Goal: Transaction & Acquisition: Purchase product/service

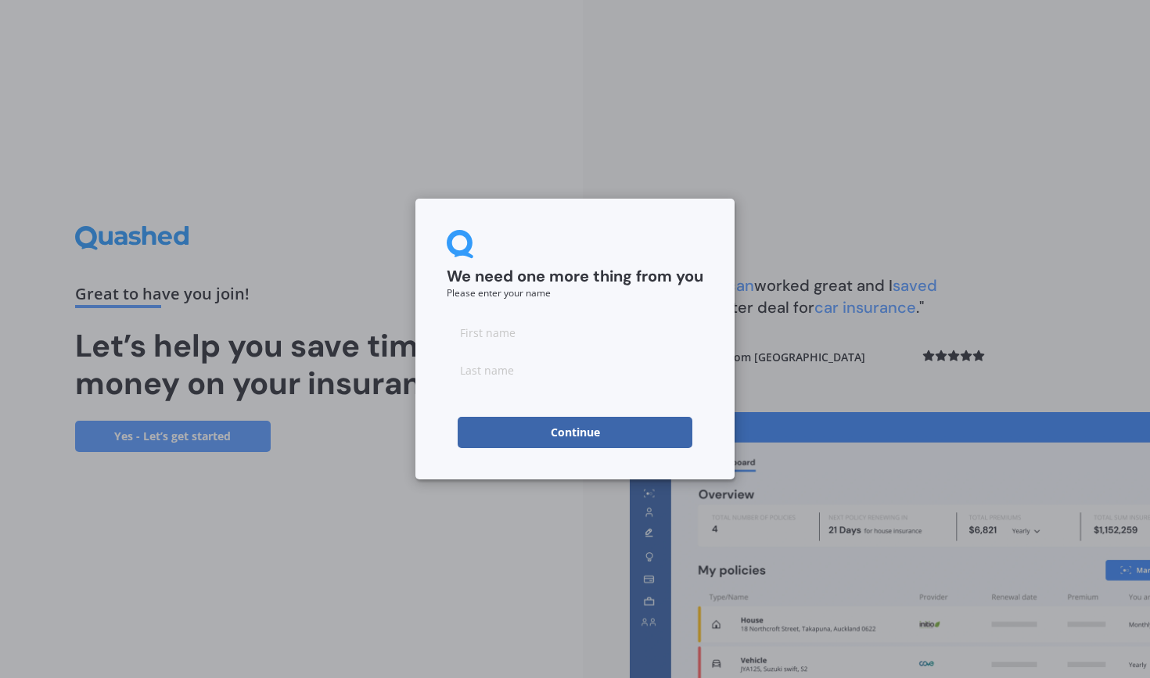
click at [556, 320] on input at bounding box center [575, 332] width 257 height 31
type input "[PERSON_NAME]"
click at [583, 426] on button "Continue" at bounding box center [575, 432] width 235 height 31
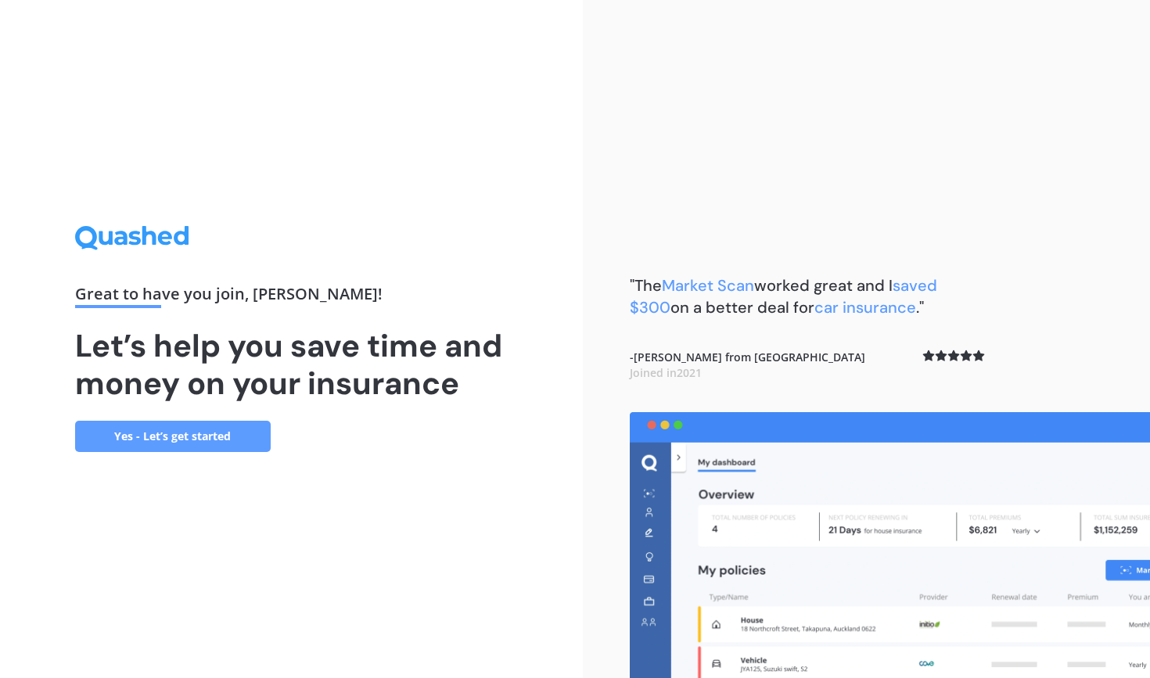
click at [176, 432] on link "Yes - Let’s get started" at bounding box center [173, 436] width 196 height 31
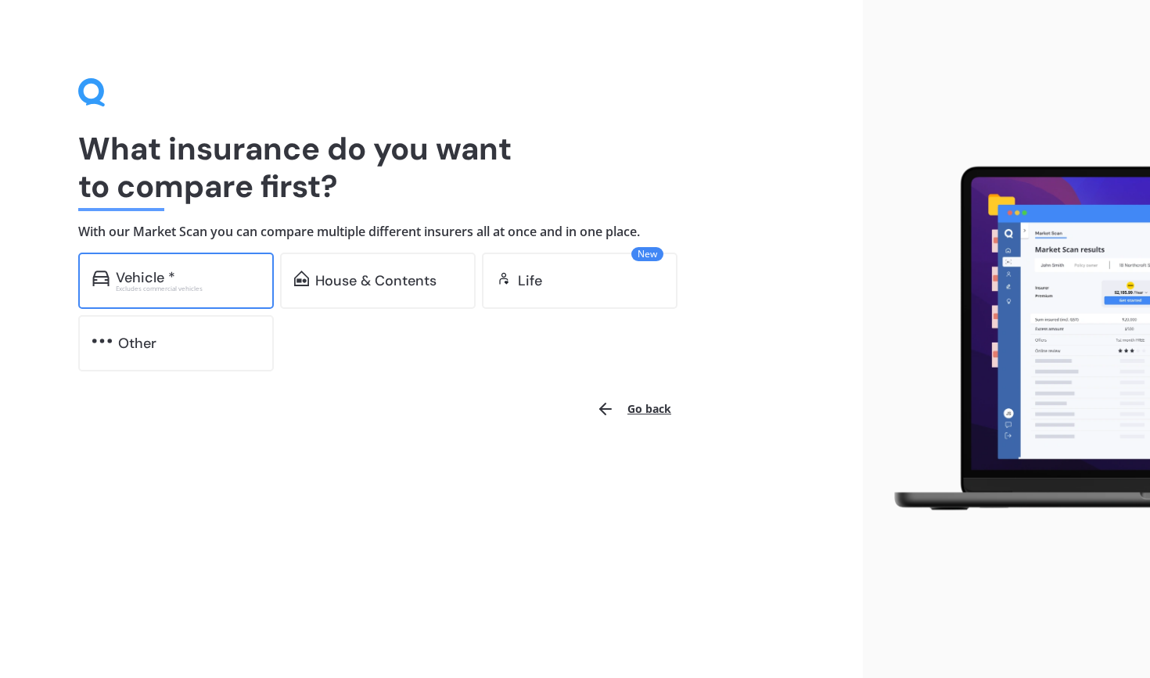
click at [219, 268] on div "Vehicle * Excludes commercial vehicles" at bounding box center [176, 281] width 196 height 56
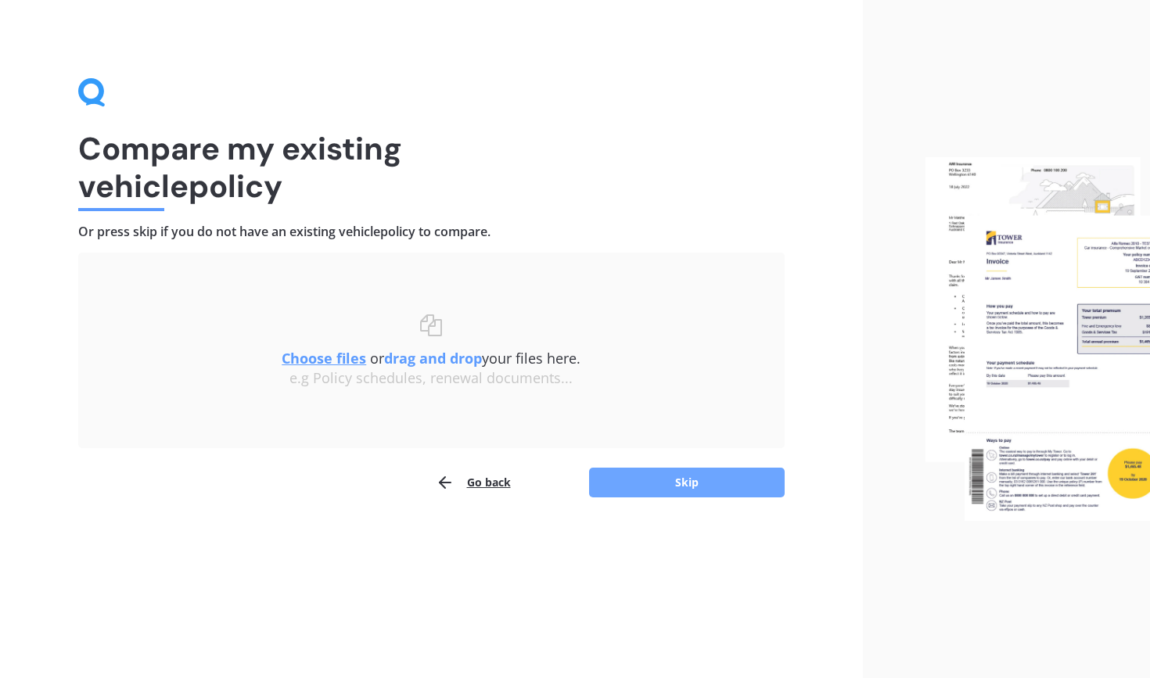
click at [669, 473] on button "Skip" at bounding box center [687, 483] width 196 height 30
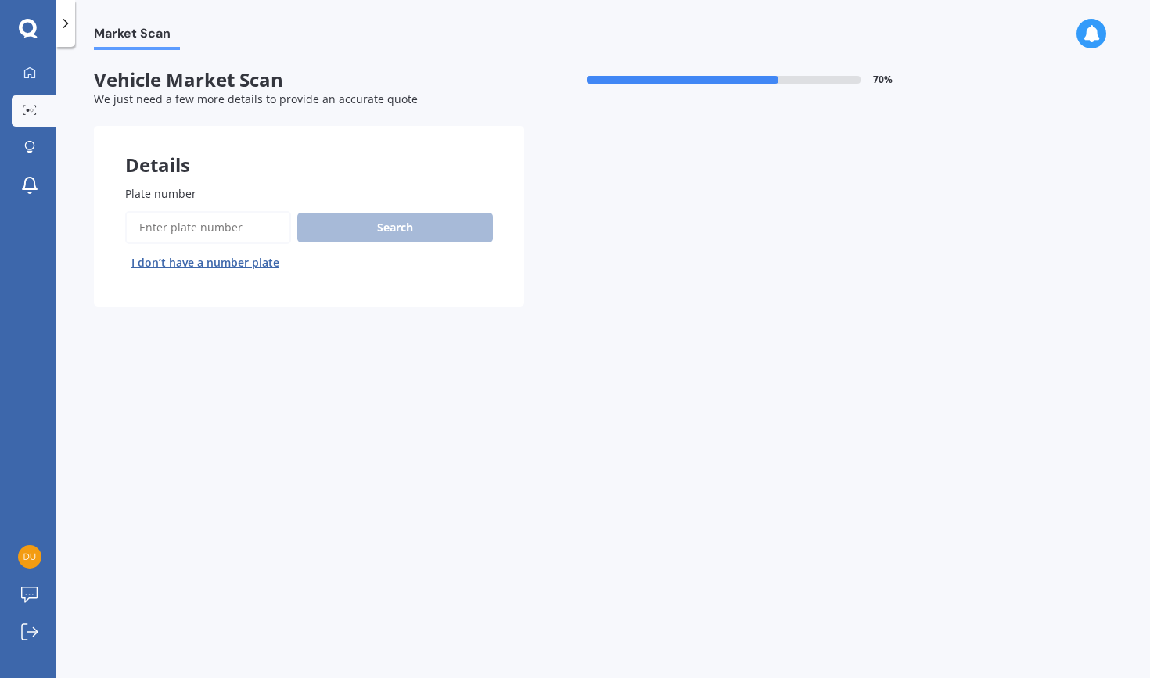
click at [235, 221] on input "Plate number" at bounding box center [208, 227] width 166 height 33
type input "nfh336"
click at [426, 230] on button "Search" at bounding box center [395, 228] width 196 height 30
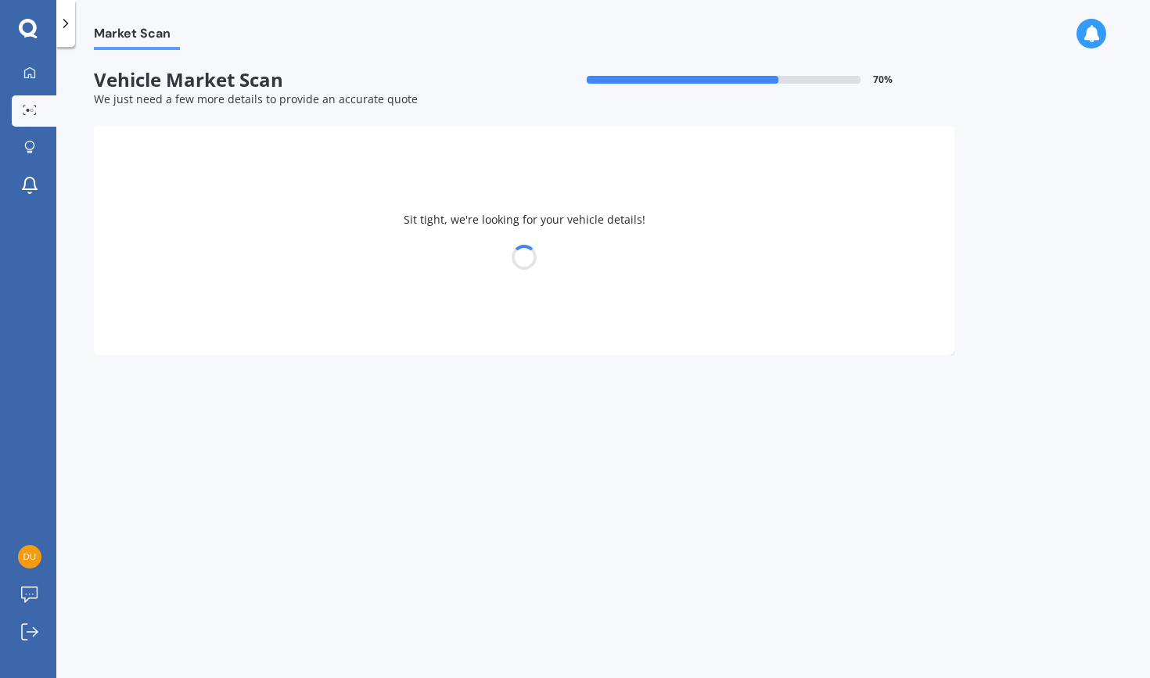
select select "MITSUBISHI"
select select "PAJERO"
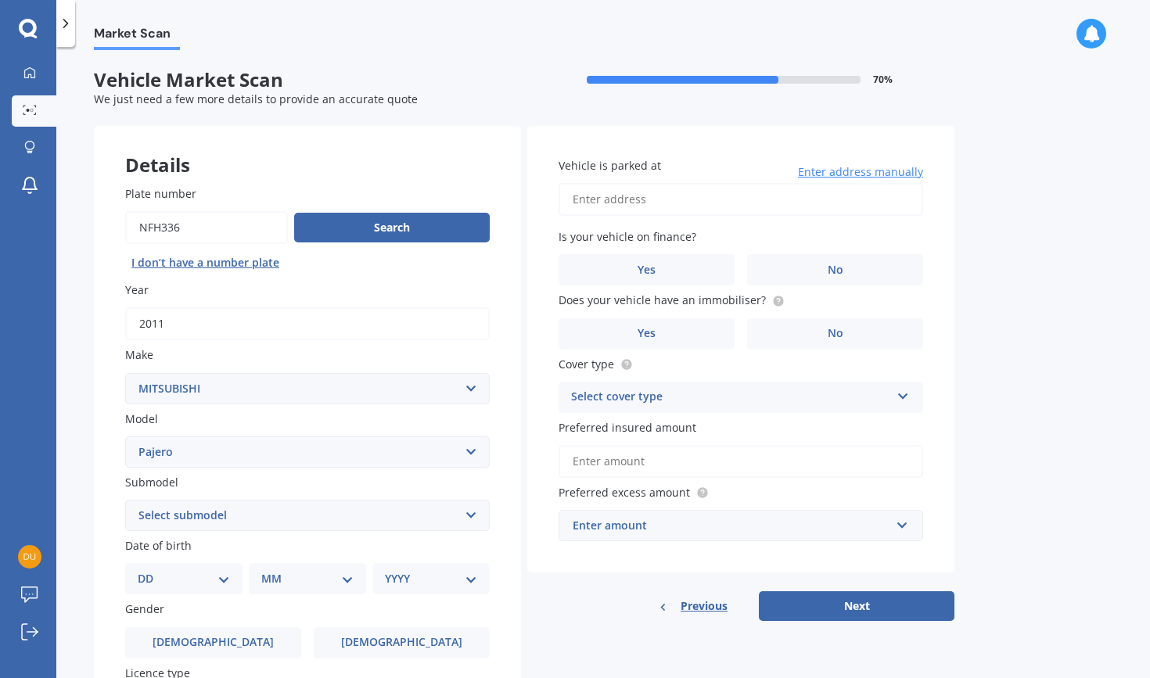
select select "SWB TURBO DIESEL"
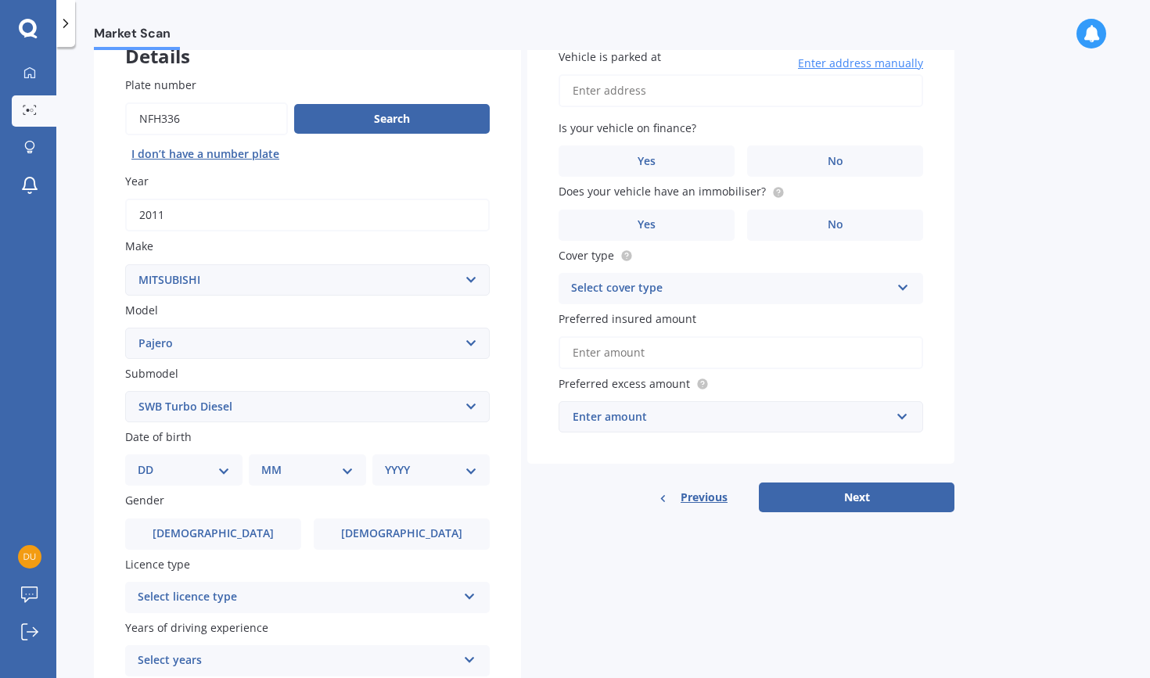
scroll to position [115, 0]
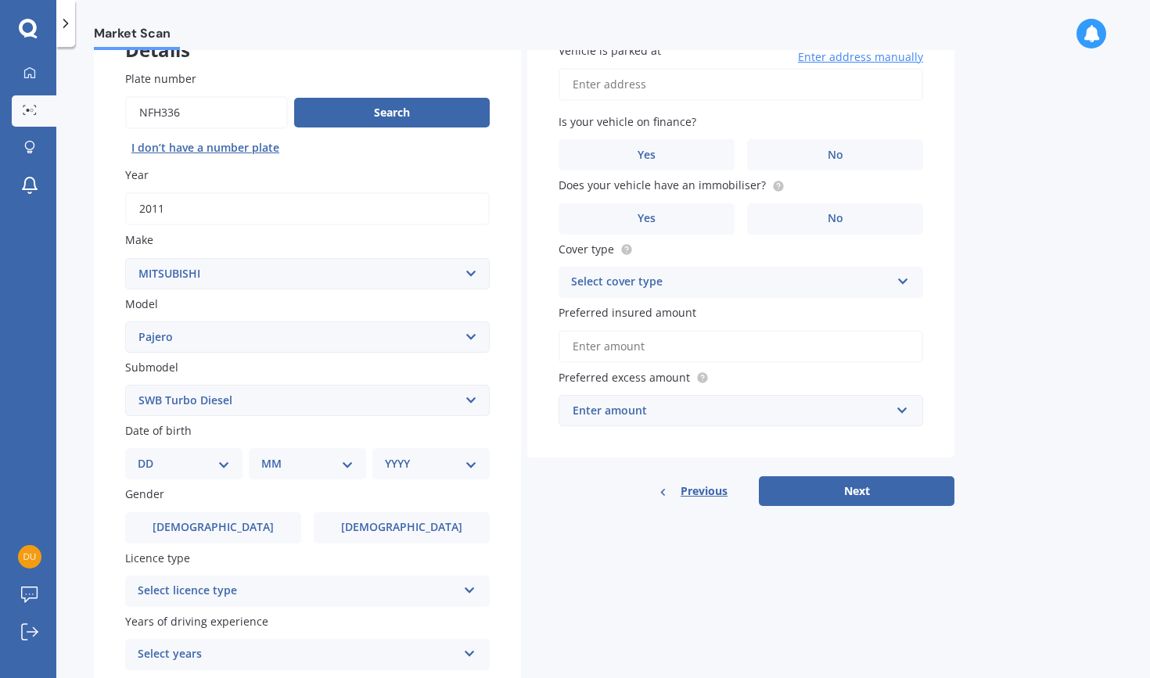
select select "30"
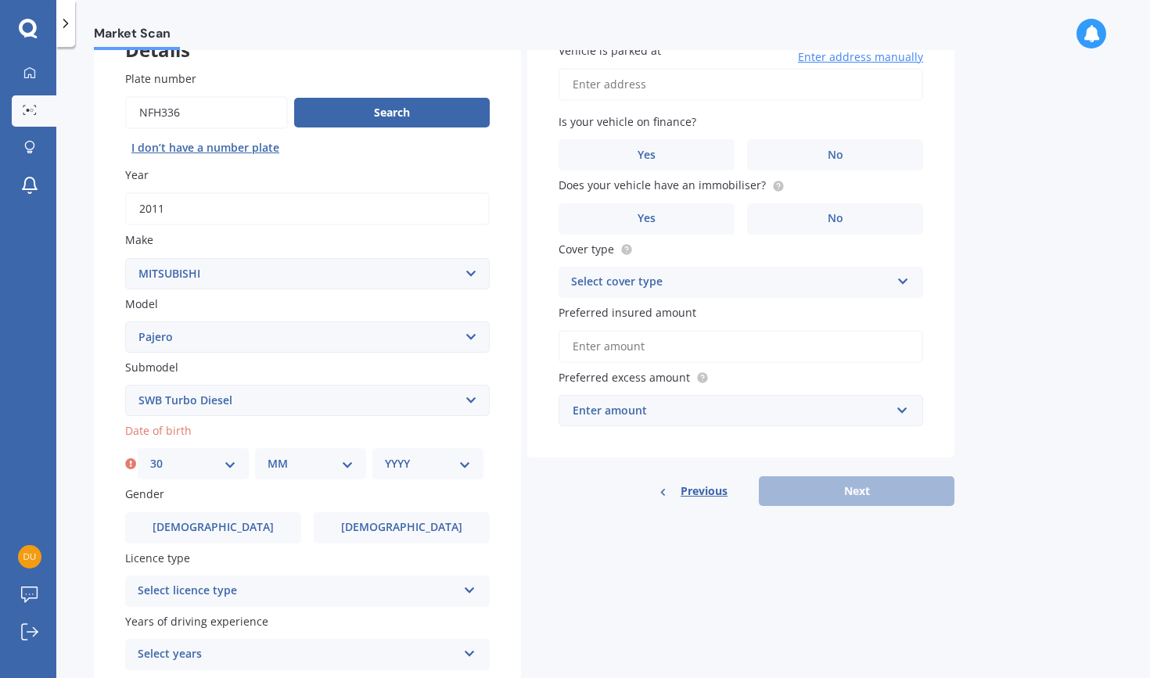
select select "08"
click at [433, 448] on div "YYYY 2025 2024 2023 2022 2021 2020 2019 2018 2017 2016 2015 2014 2013 2012 2011…" at bounding box center [427, 463] width 111 height 31
select select "1996"
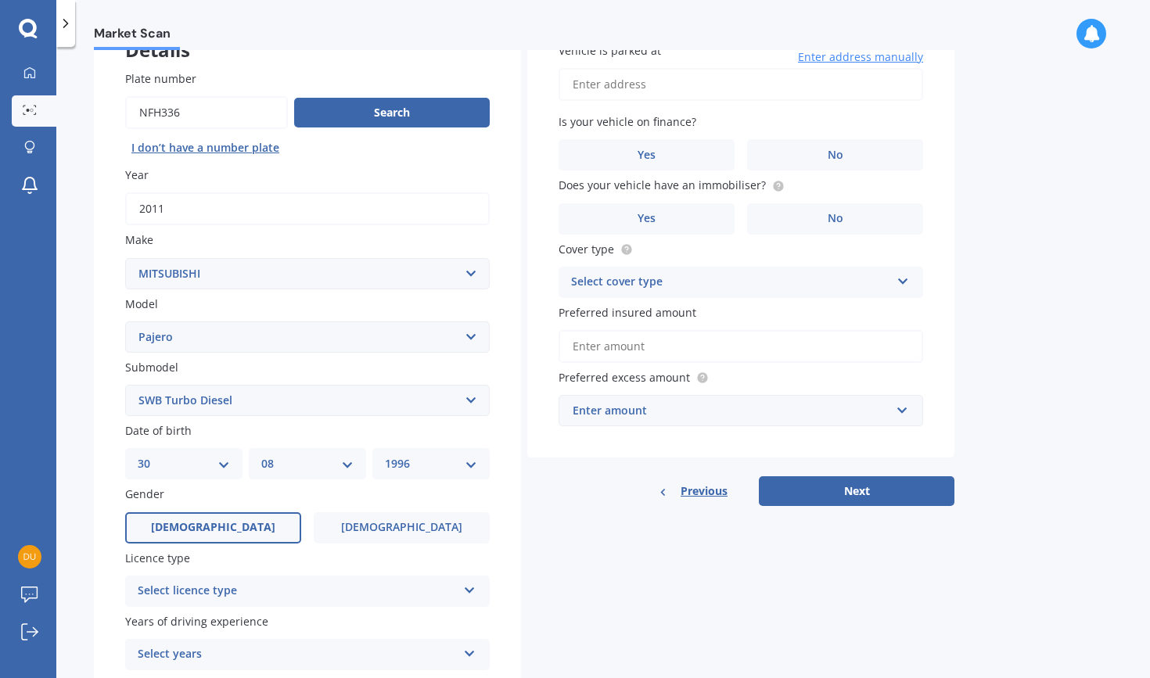
click at [250, 522] on label "[DEMOGRAPHIC_DATA]" at bounding box center [213, 527] width 176 height 31
click at [0, 0] on input "[DEMOGRAPHIC_DATA]" at bounding box center [0, 0] width 0 height 0
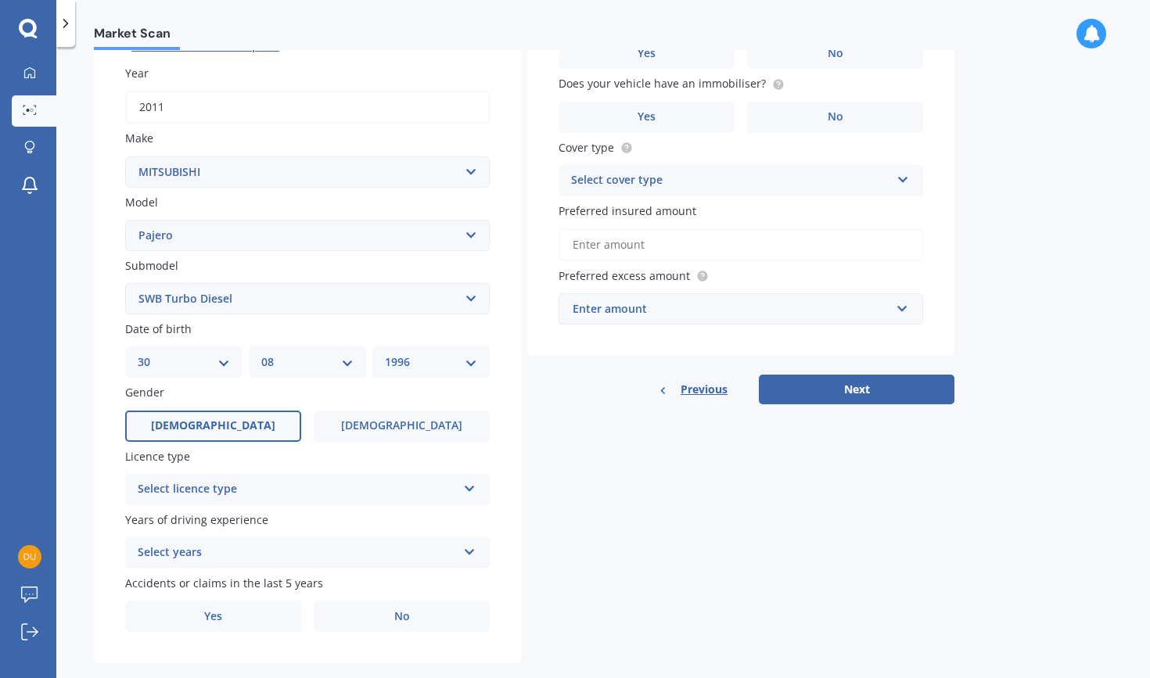
scroll to position [222, 0]
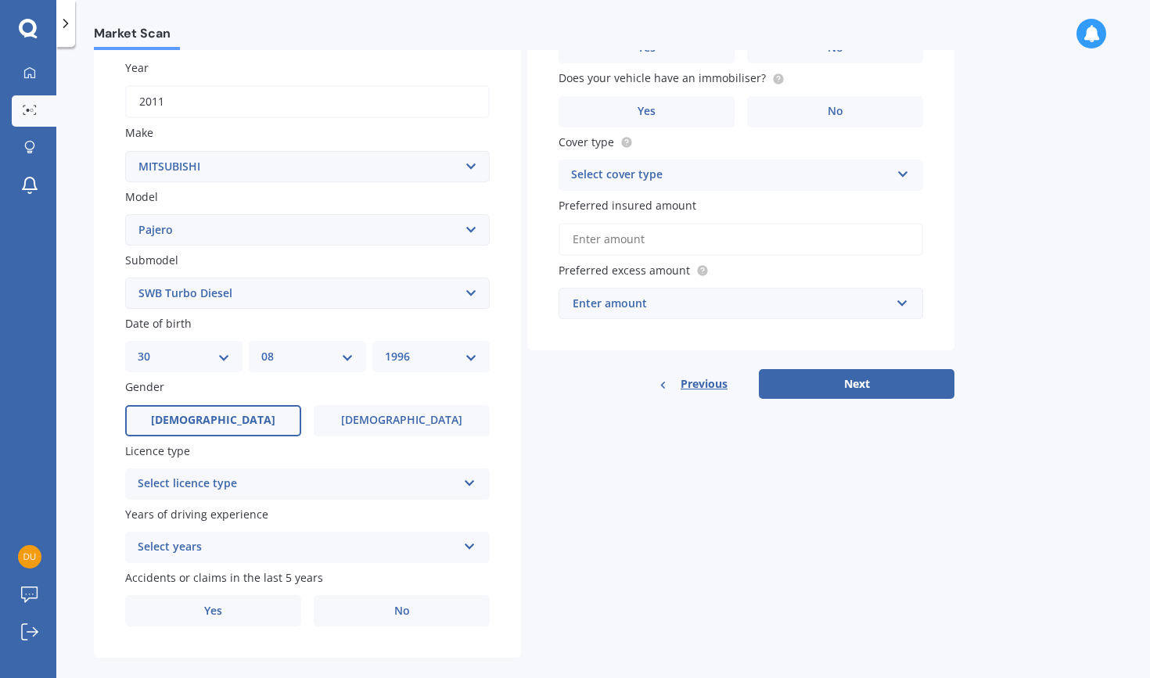
click at [312, 487] on div "Select licence type" at bounding box center [297, 484] width 319 height 19
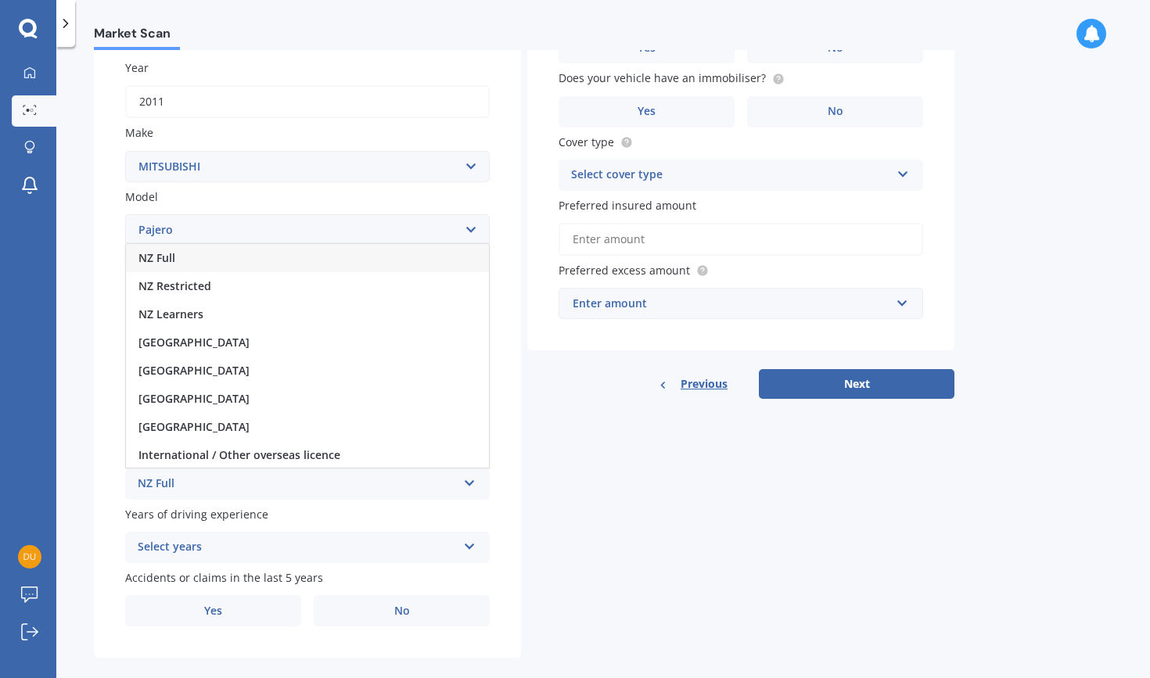
click at [305, 254] on div "NZ Full" at bounding box center [307, 258] width 363 height 28
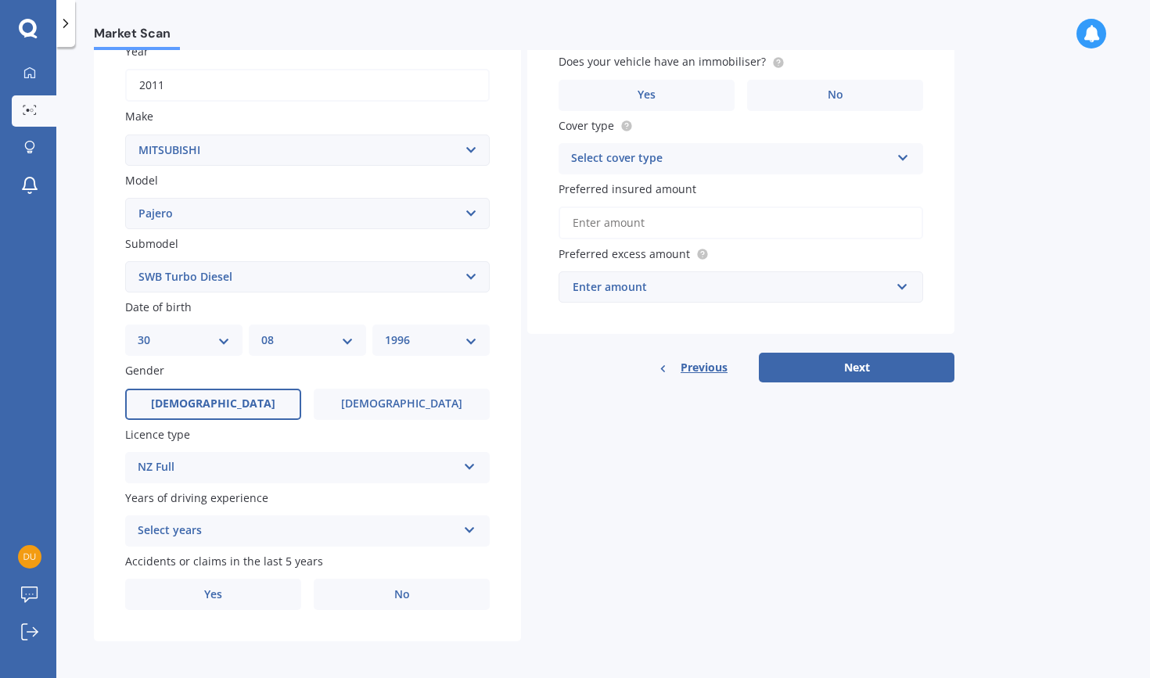
scroll to position [237, 0]
click at [263, 523] on div "Select years" at bounding box center [297, 532] width 319 height 19
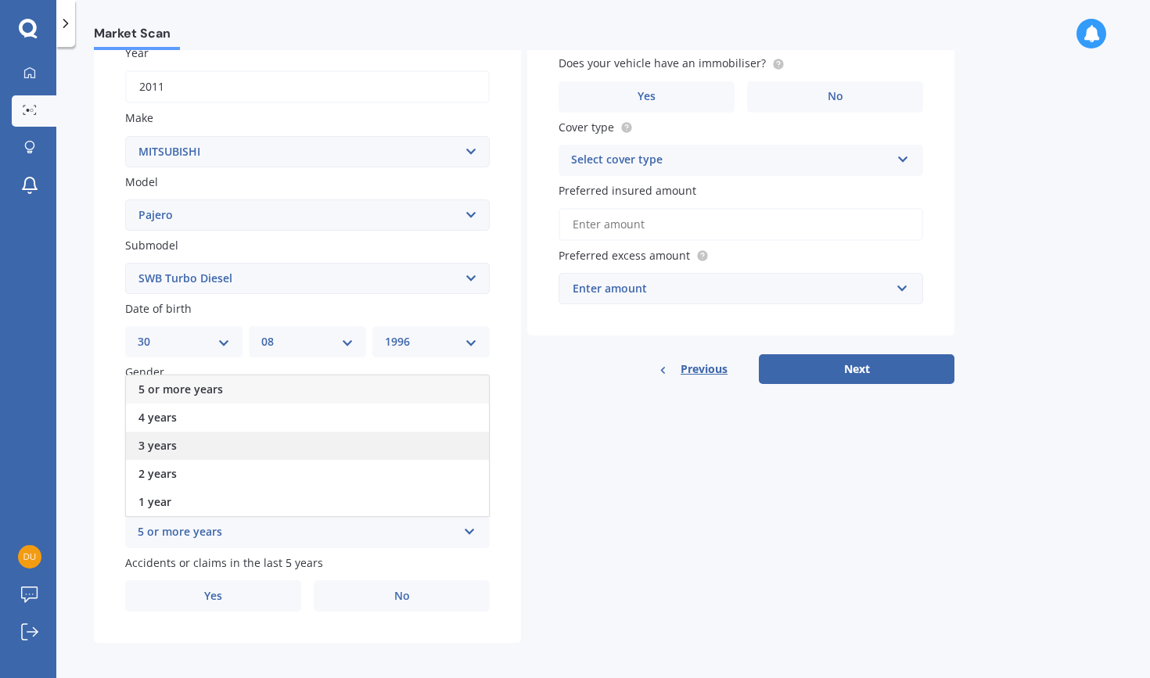
scroll to position [0, 0]
click at [275, 381] on div "5 or more years" at bounding box center [307, 390] width 363 height 28
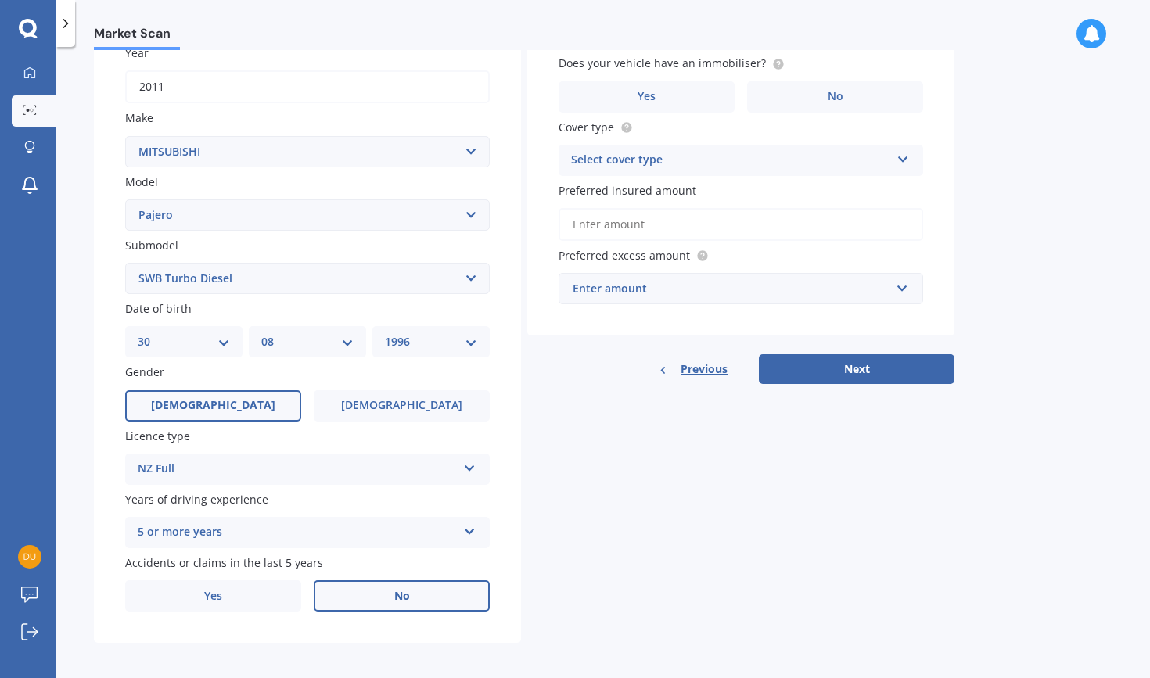
click at [363, 593] on label "No" at bounding box center [402, 596] width 176 height 31
click at [0, 0] on input "No" at bounding box center [0, 0] width 0 height 0
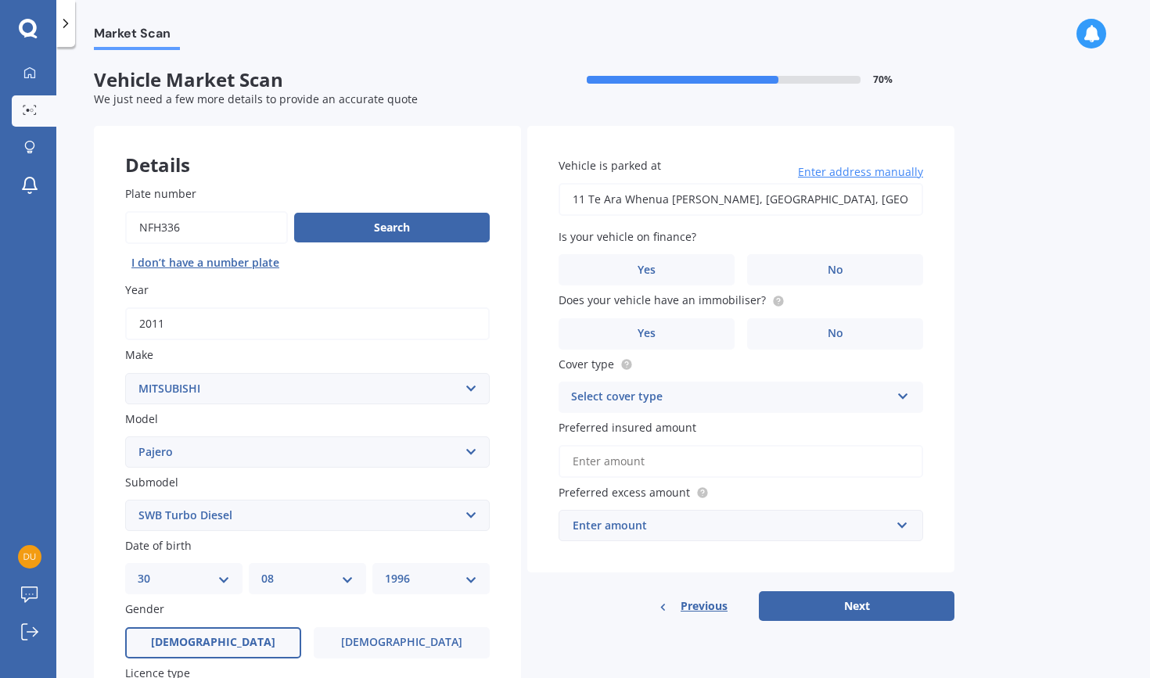
type input "11 Te Ara Whenua [PERSON_NAME], Tomarata 0975"
click at [777, 261] on label "No" at bounding box center [835, 269] width 176 height 31
click at [0, 0] on input "No" at bounding box center [0, 0] width 0 height 0
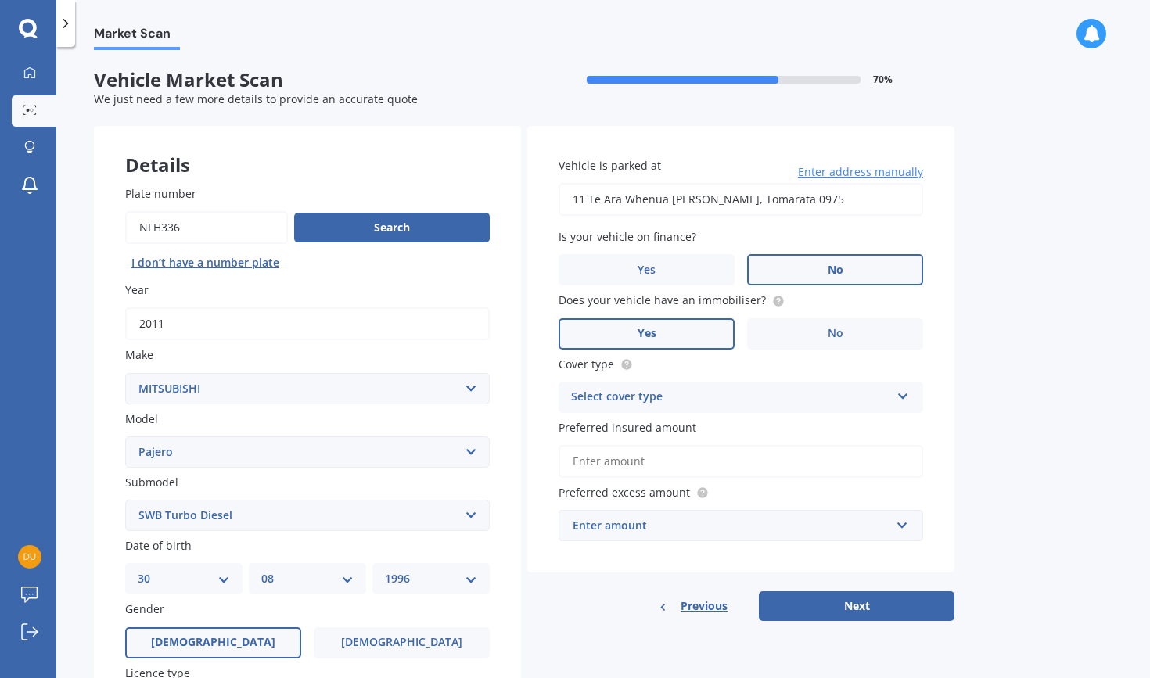
click at [660, 328] on label "Yes" at bounding box center [647, 333] width 176 height 31
click at [0, 0] on input "Yes" at bounding box center [0, 0] width 0 height 0
click at [660, 328] on label "Yes" at bounding box center [647, 333] width 176 height 31
click at [0, 0] on input "Yes" at bounding box center [0, 0] width 0 height 0
click at [672, 397] on div "Select cover type" at bounding box center [730, 397] width 319 height 19
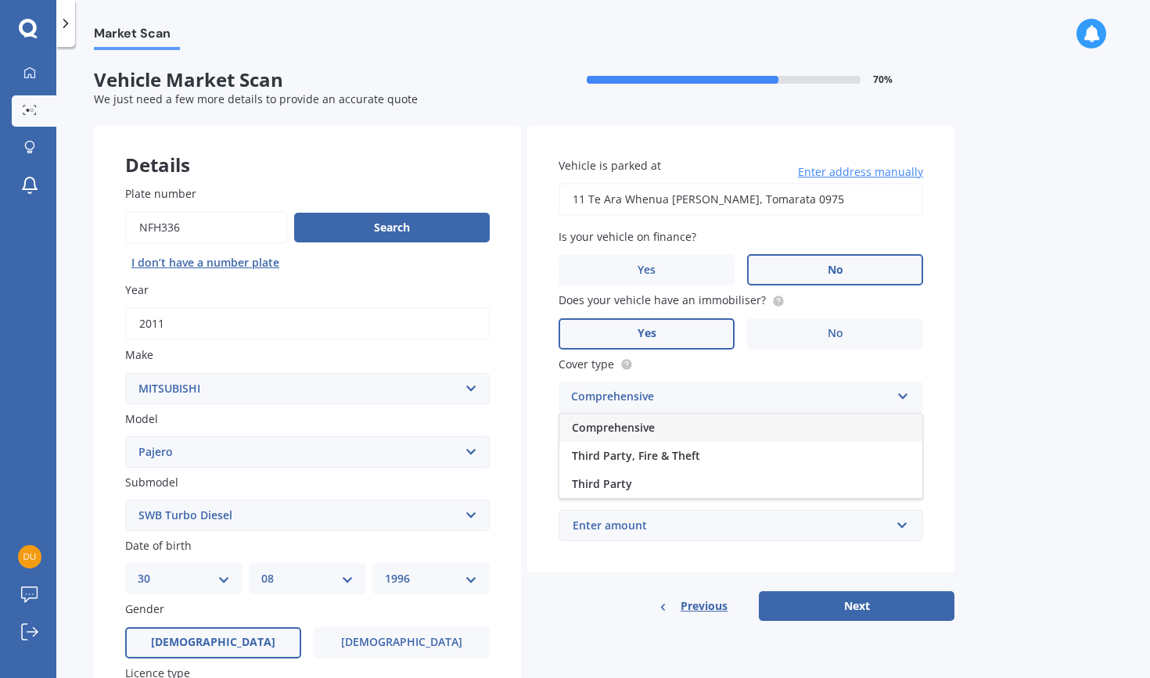
click at [662, 433] on div "Comprehensive" at bounding box center [740, 428] width 363 height 28
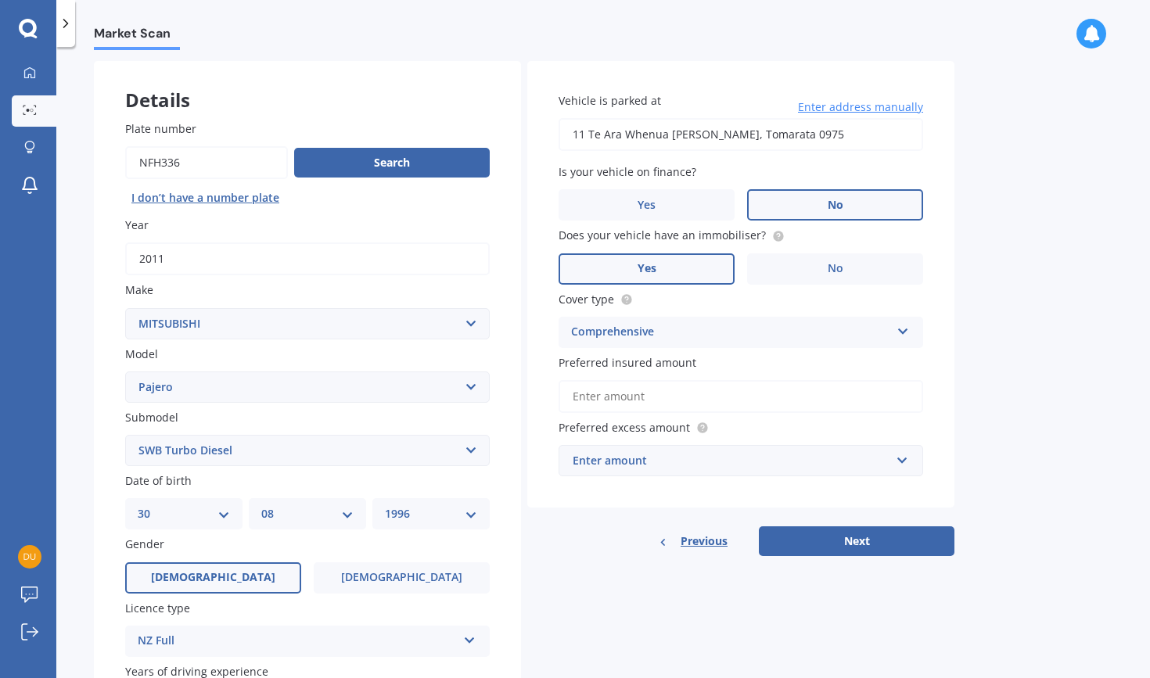
scroll to position [68, 0]
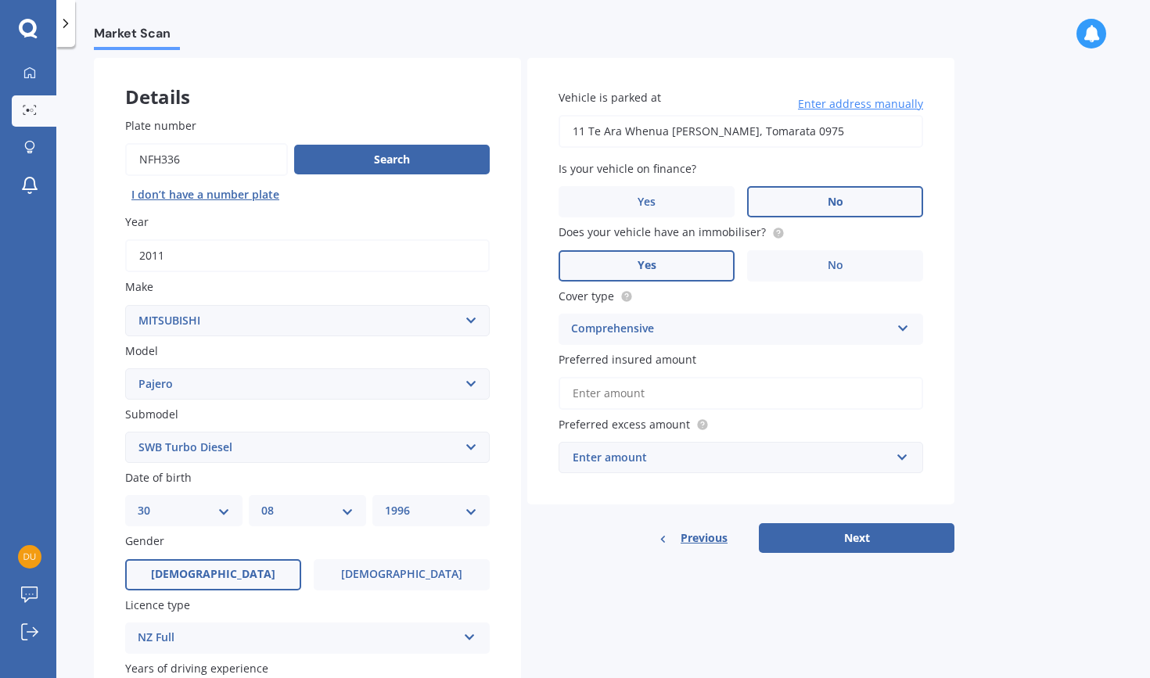
click at [657, 397] on input "Preferred insured amount" at bounding box center [741, 393] width 365 height 33
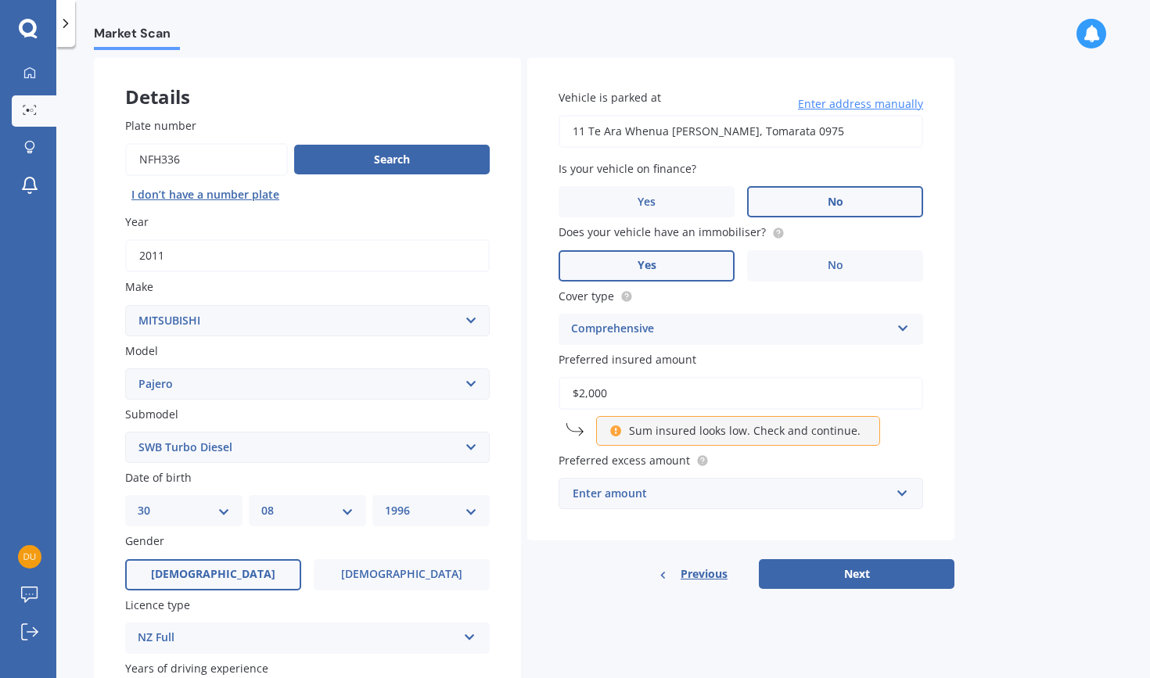
type input "$20,000"
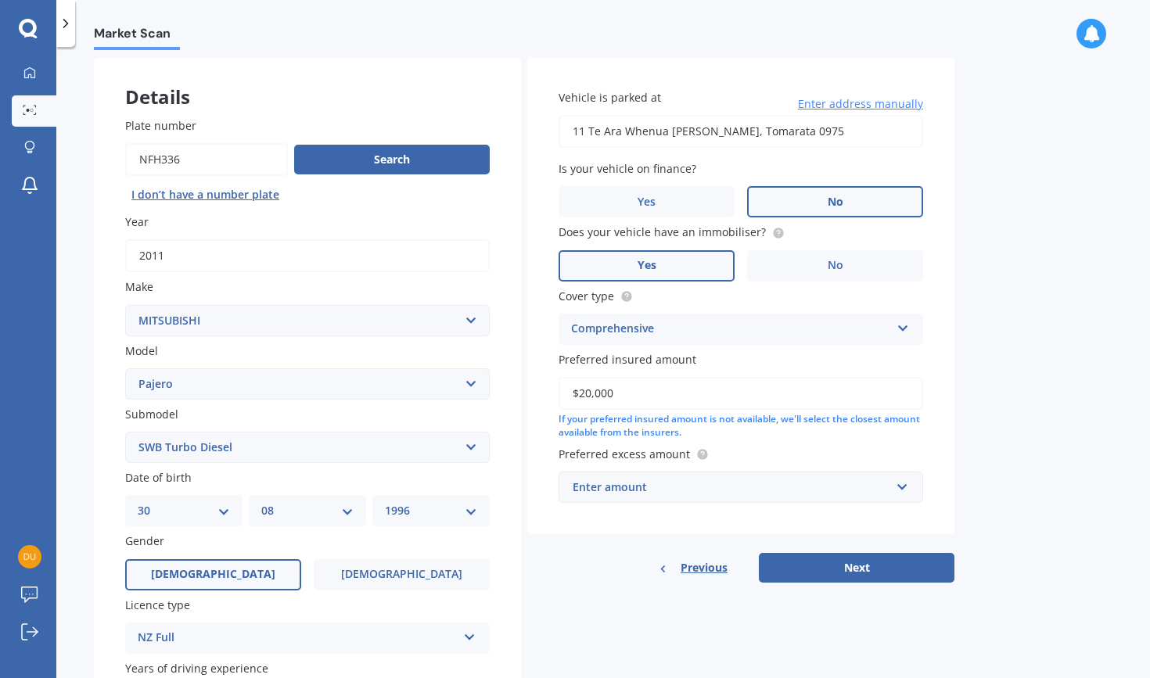
click at [828, 482] on div "Enter amount" at bounding box center [732, 487] width 318 height 17
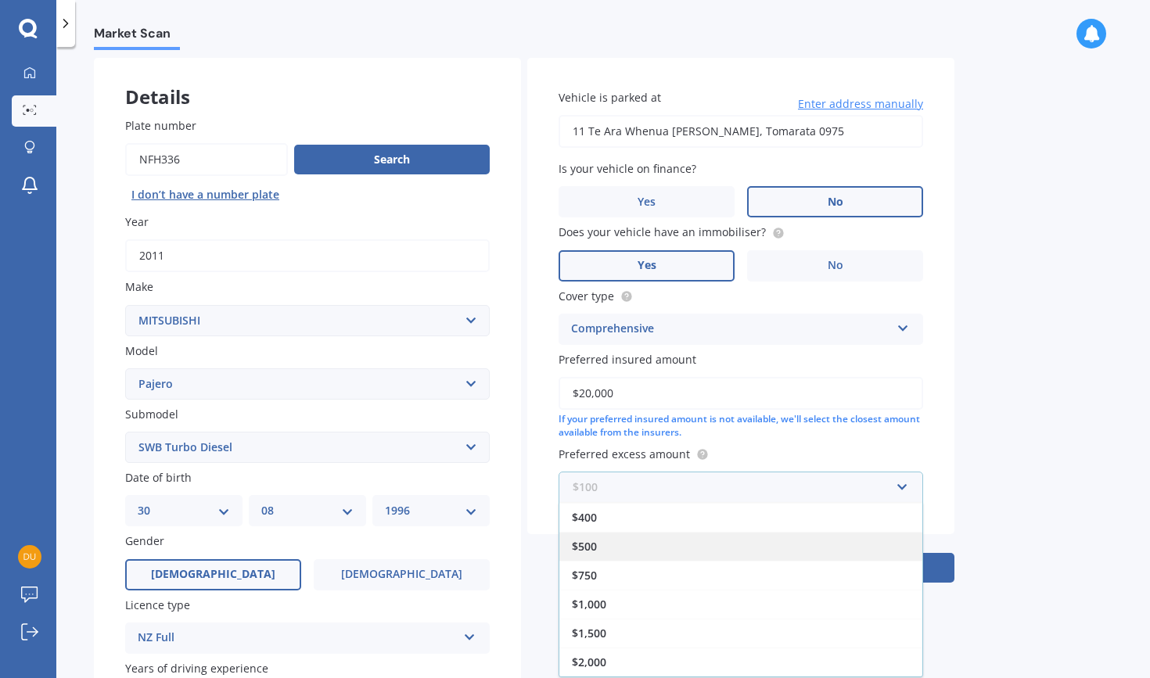
scroll to position [28, 0]
click at [752, 548] on div "$500" at bounding box center [740, 546] width 363 height 29
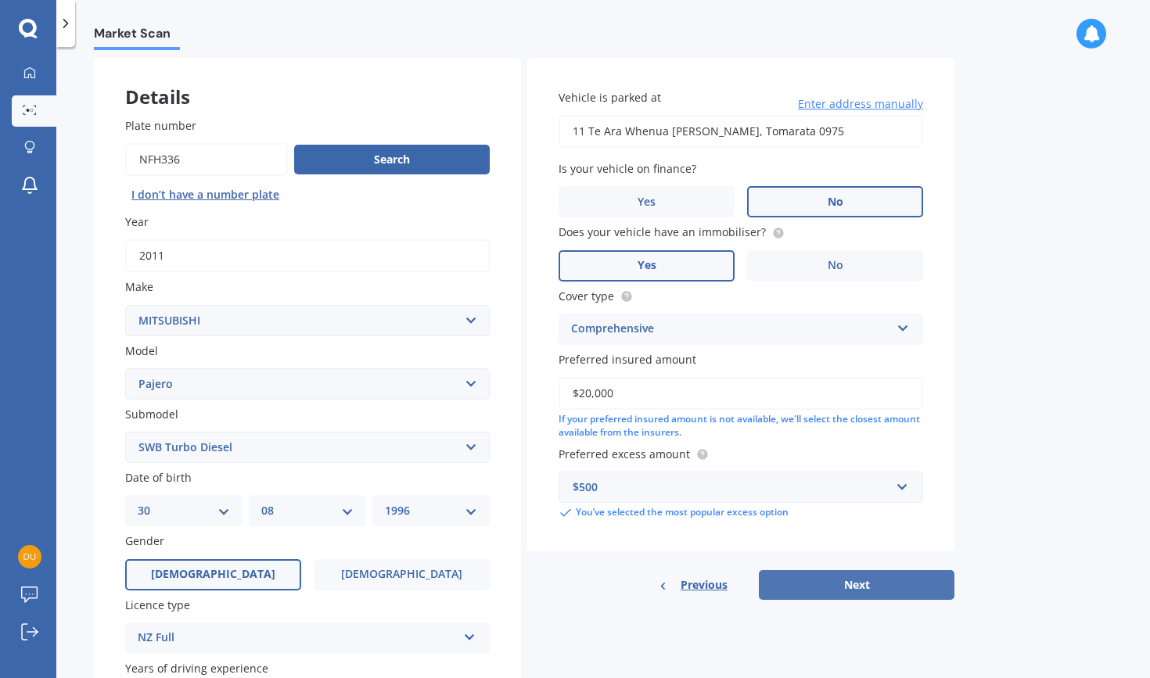
click at [823, 571] on button "Next" at bounding box center [857, 585] width 196 height 30
select select "30"
select select "08"
select select "1996"
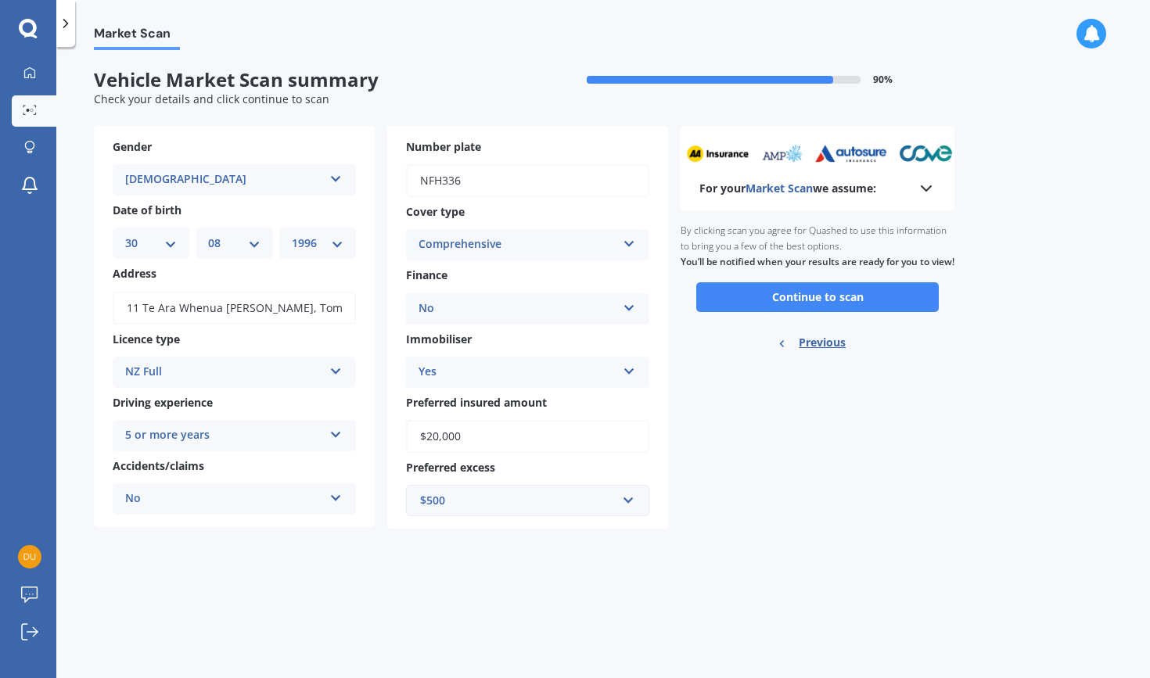
scroll to position [0, 0]
click at [800, 304] on button "Continue to scan" at bounding box center [817, 297] width 243 height 30
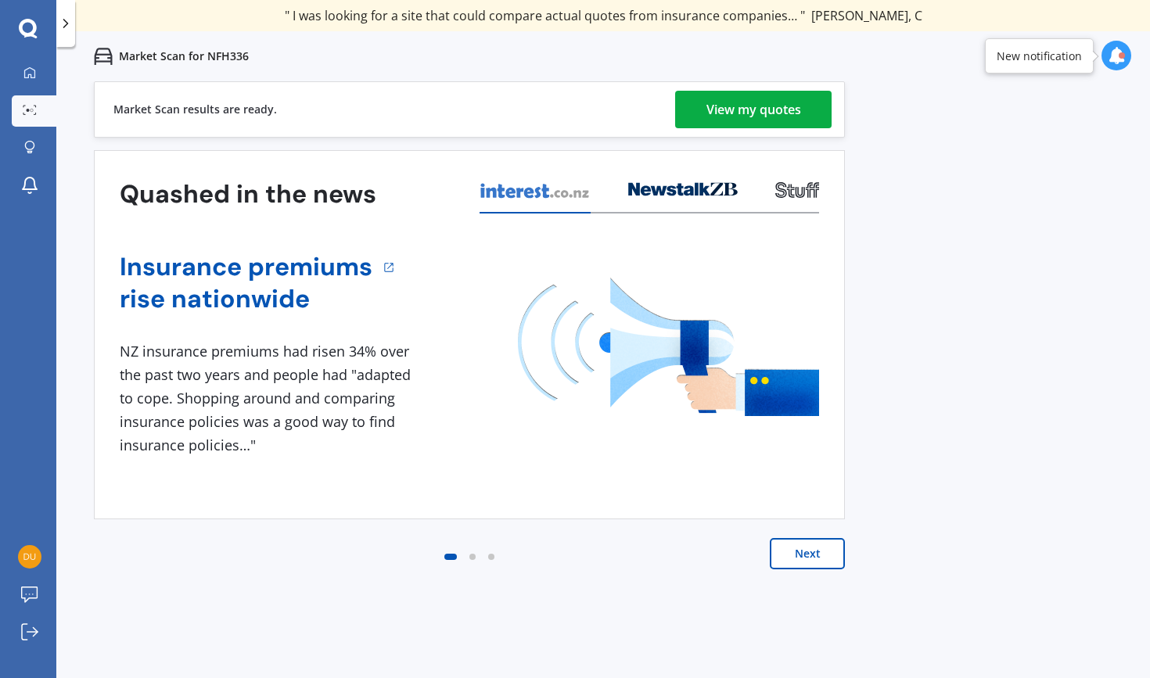
click at [765, 112] on div "View my quotes" at bounding box center [754, 110] width 95 height 38
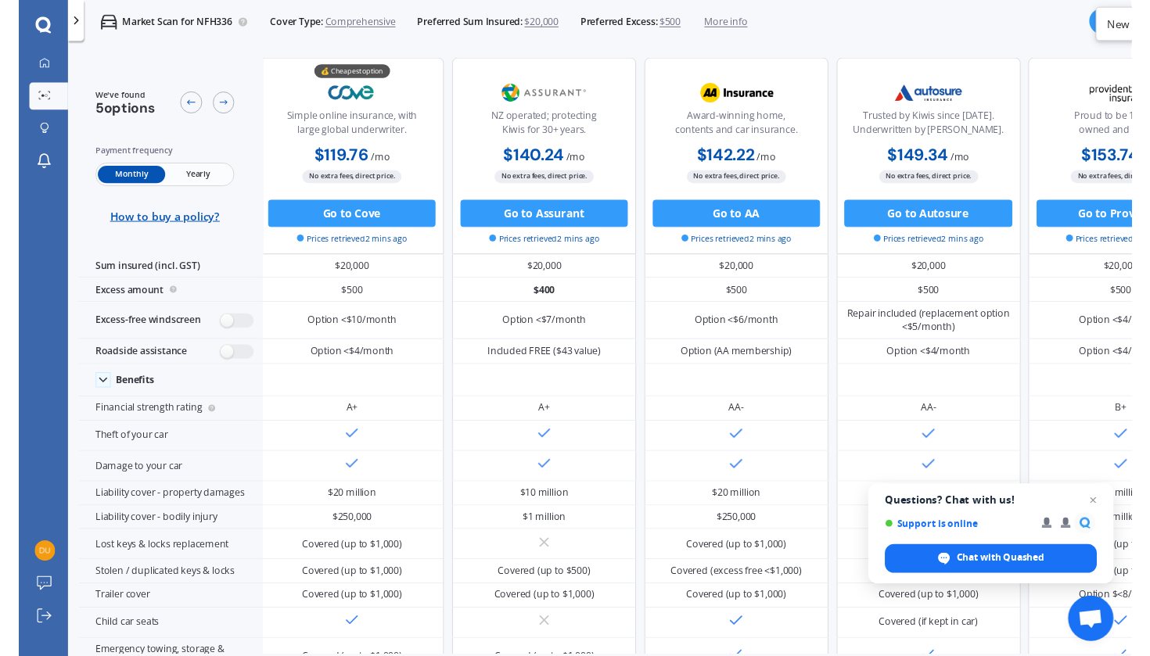
scroll to position [0, 4]
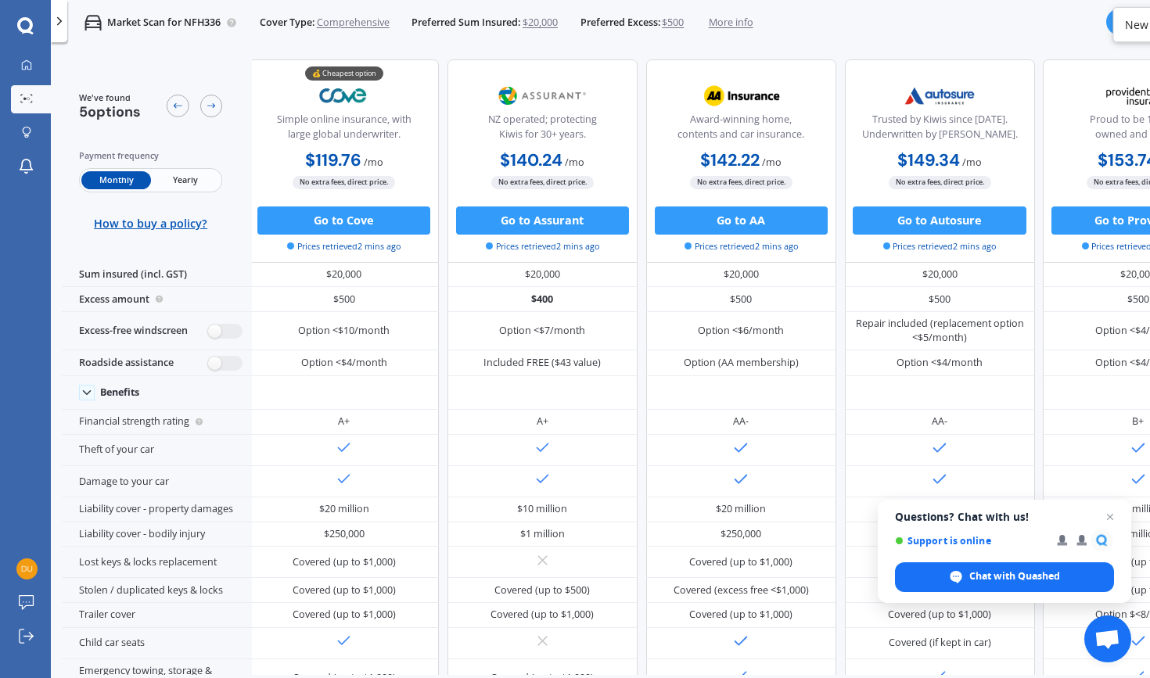
click at [206, 189] on span "Yearly" at bounding box center [185, 180] width 69 height 18
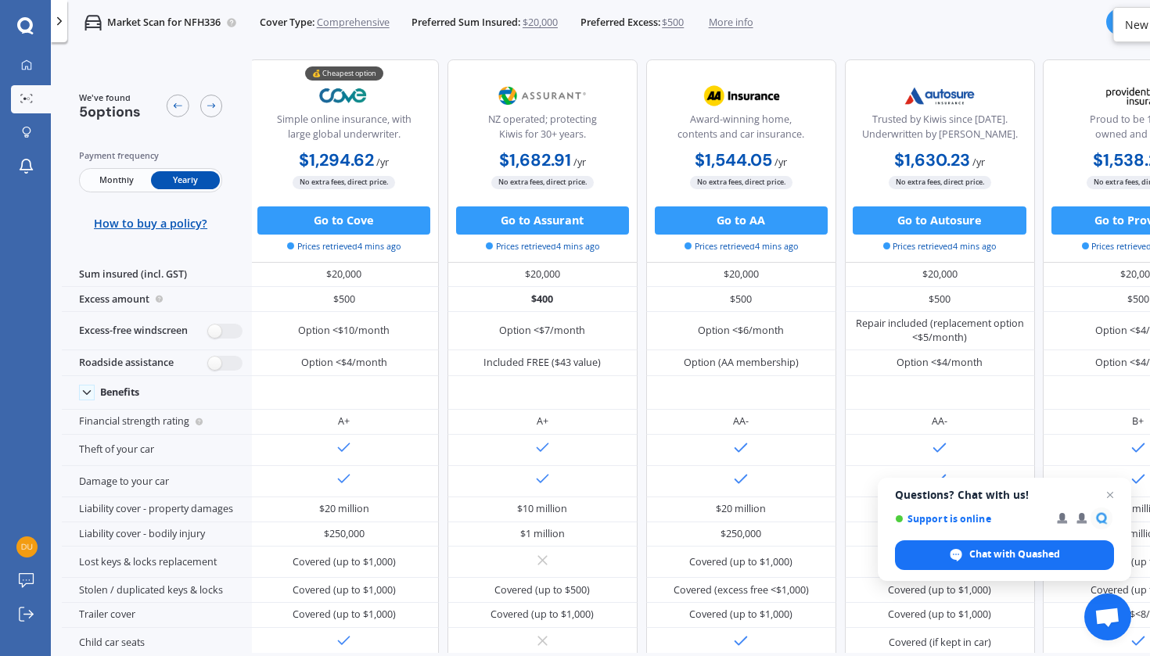
click at [128, 185] on span "Monthly" at bounding box center [115, 180] width 69 height 18
